Goal: Task Accomplishment & Management: Manage account settings

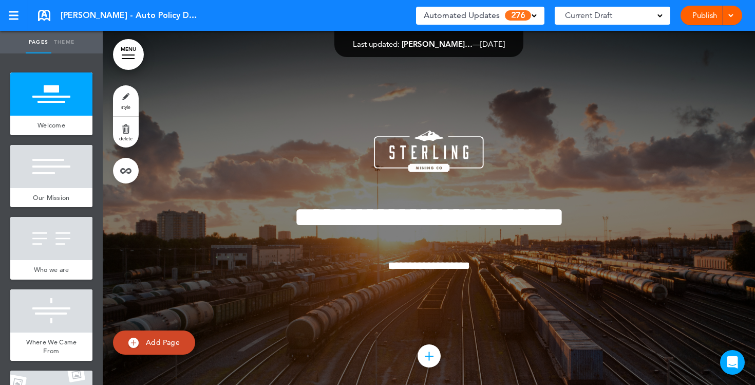
click at [699, 21] on link "Publish" at bounding box center [704, 16] width 32 height 20
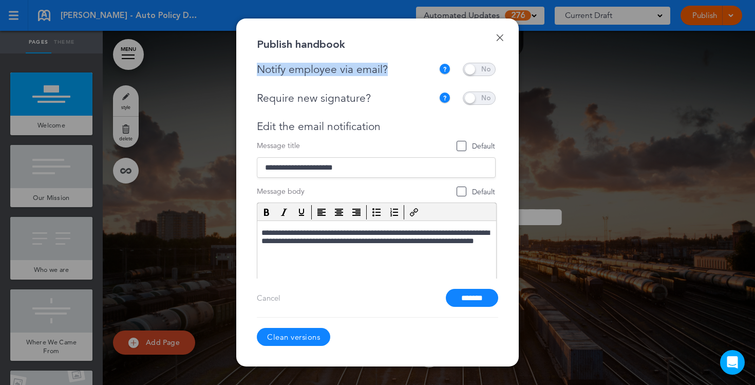
drag, startPoint x: 389, startPoint y: 71, endPoint x: 258, endPoint y: 66, distance: 131.0
click at [258, 66] on div "Notify employee via email?" at bounding box center [348, 69] width 182 height 13
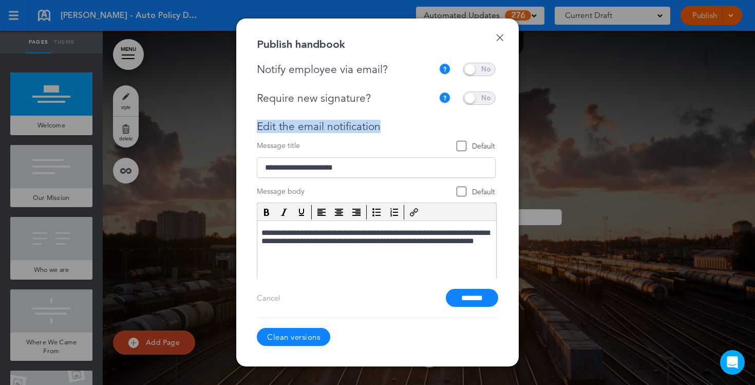
drag, startPoint x: 383, startPoint y: 125, endPoint x: 254, endPoint y: 125, distance: 128.9
click at [254, 125] on div "Done Publish handbook Notify employee via email? If this handbook is ready to v…" at bounding box center [377, 192] width 282 height 348
click at [502, 35] on link "Done" at bounding box center [499, 37] width 7 height 7
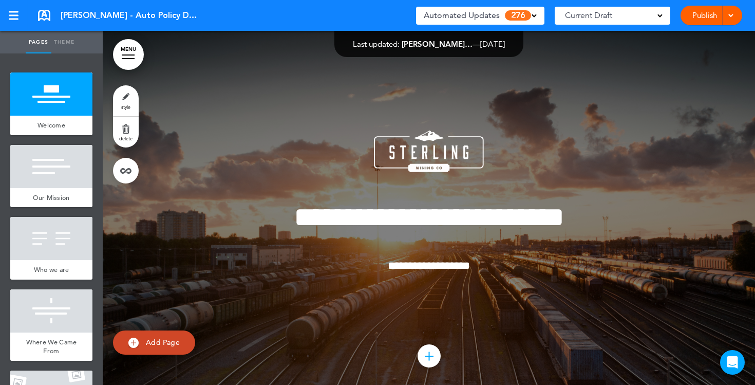
click at [539, 15] on div "Automated Updates 276" at bounding box center [480, 16] width 128 height 18
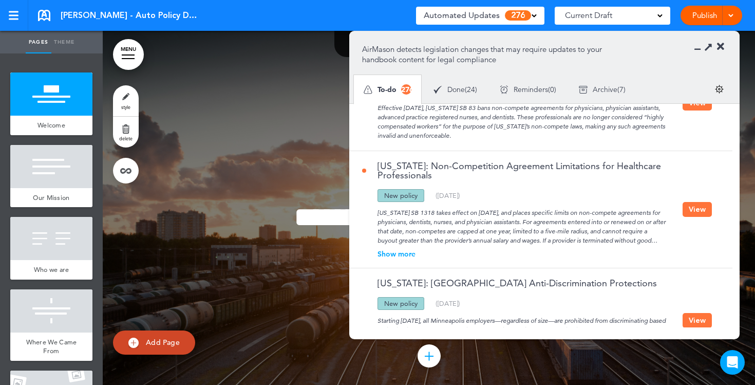
scroll to position [1030, 0]
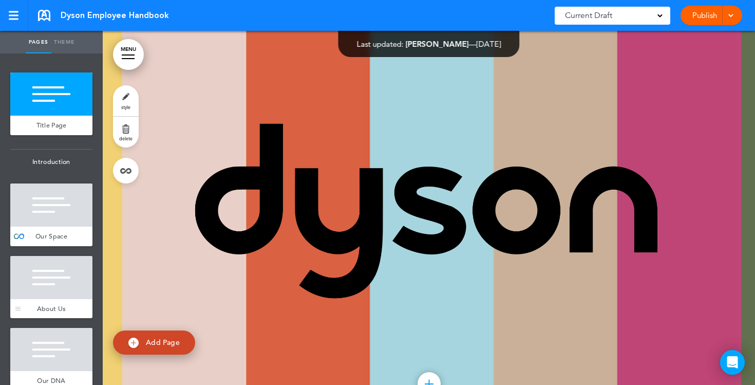
click at [66, 282] on div at bounding box center [51, 277] width 82 height 43
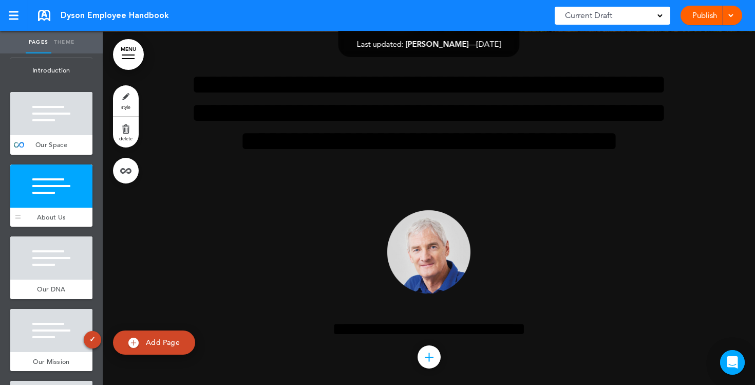
scroll to position [115, 0]
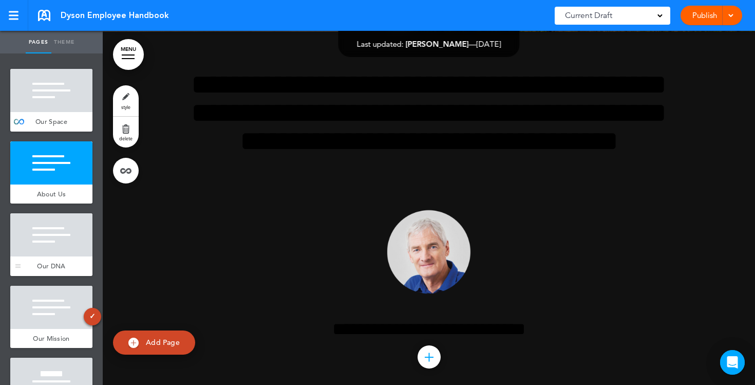
click at [51, 252] on div at bounding box center [51, 234] width 82 height 43
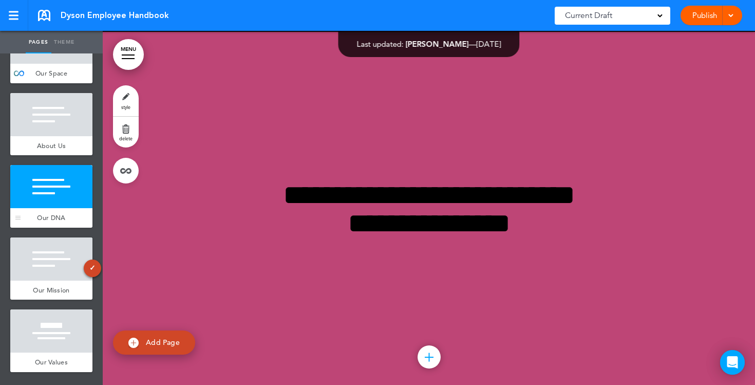
scroll to position [170, 0]
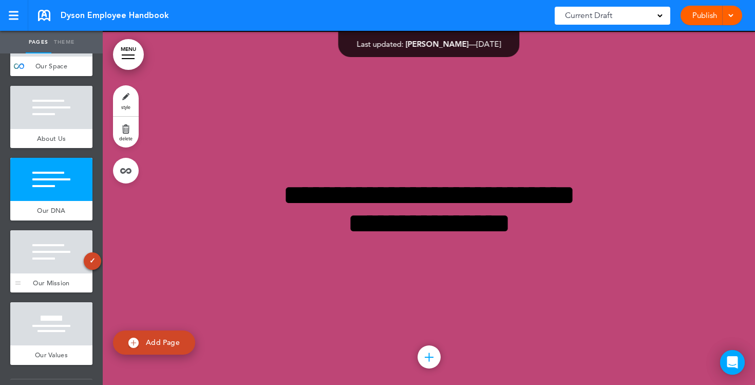
click at [58, 245] on div at bounding box center [51, 251] width 82 height 43
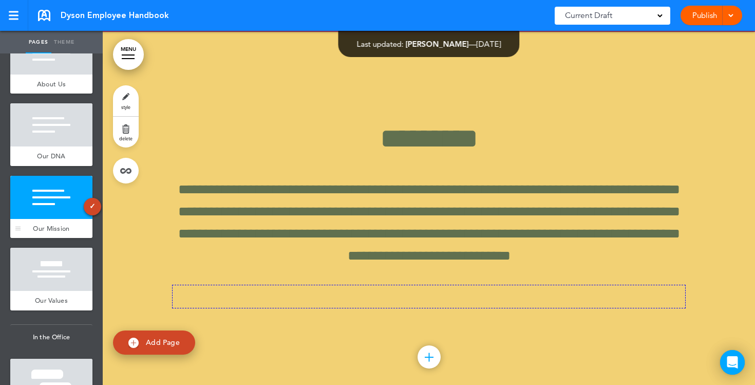
scroll to position [232, 0]
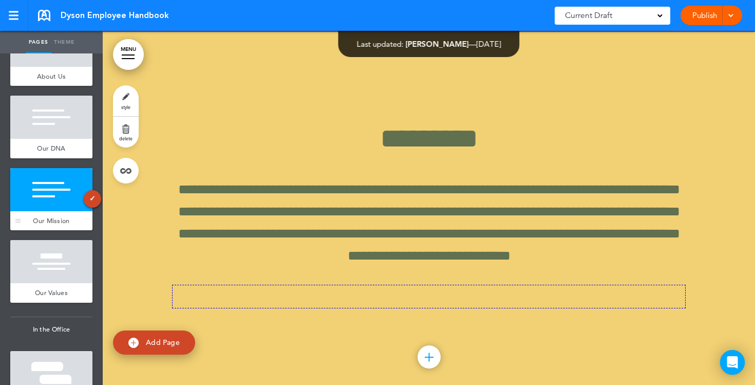
click at [59, 252] on div at bounding box center [51, 261] width 82 height 43
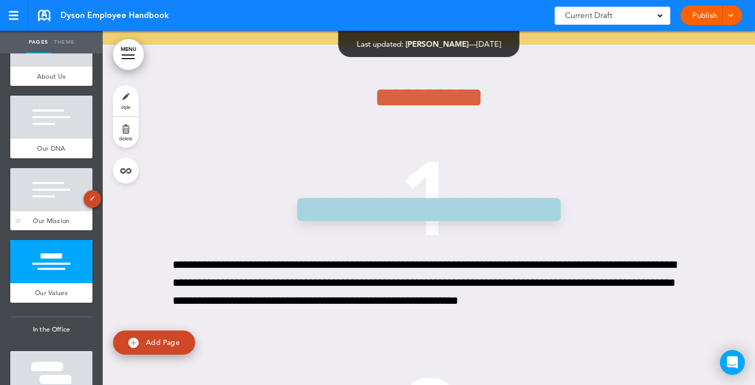
scroll to position [1875, 0]
